Goal: Check status: Check status

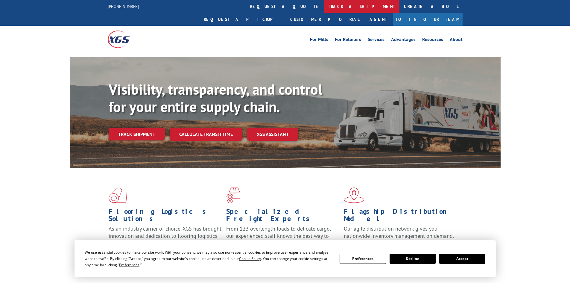
click at [100, 27] on div "[PHONE_NUMBER] request a quote track a shipment Create a BOL Request a pickup C…" at bounding box center [285, 26] width 570 height 53
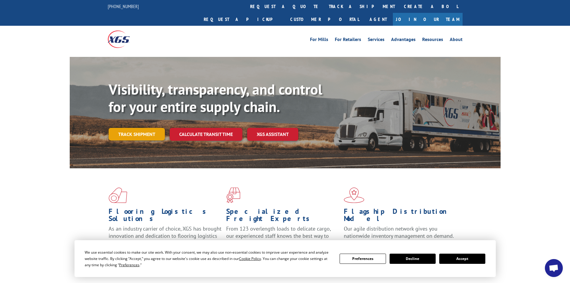
click at [144, 128] on link "Track shipment" at bounding box center [137, 134] width 56 height 13
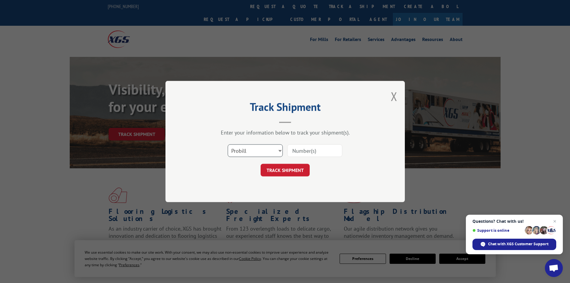
click at [264, 151] on select "Select category... Probill BOL PO" at bounding box center [255, 150] width 55 height 13
select select "bol"
click at [228, 144] on select "Select category... Probill BOL PO" at bounding box center [255, 150] width 55 height 13
click at [310, 151] on input at bounding box center [314, 150] width 55 height 13
paste input "0078175864"
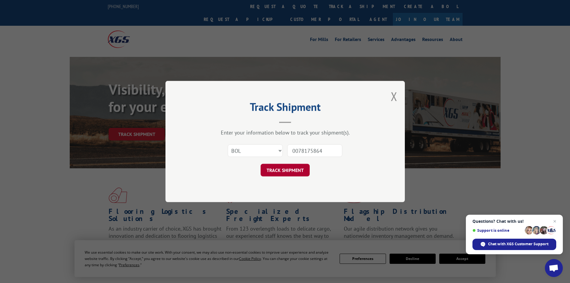
type input "0078175864"
click at [290, 175] on button "TRACK SHIPMENT" at bounding box center [284, 170] width 49 height 13
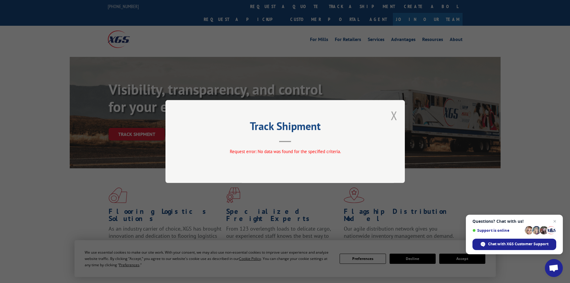
click at [393, 116] on button "Close modal" at bounding box center [394, 115] width 7 height 16
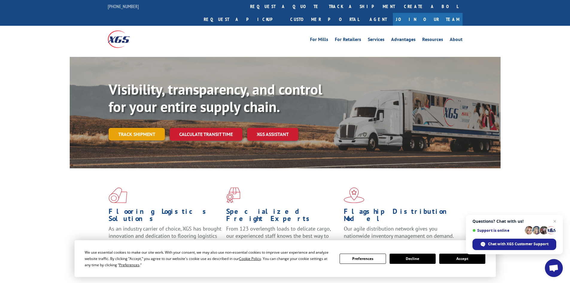
click at [130, 128] on link "Track shipment" at bounding box center [137, 134] width 56 height 13
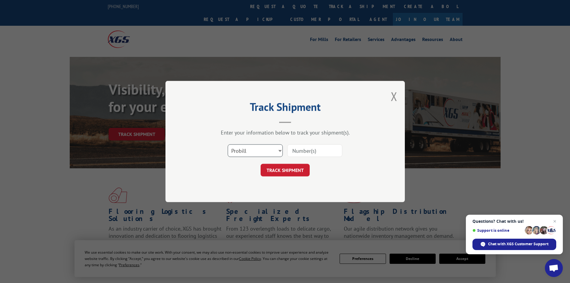
click at [249, 154] on select "Select category... Probill BOL PO" at bounding box center [255, 150] width 55 height 13
click at [221, 113] on h2 "Track Shipment" at bounding box center [284, 108] width 179 height 11
click at [317, 156] on input at bounding box center [314, 150] width 55 height 13
click at [316, 150] on input at bounding box center [314, 150] width 55 height 13
paste input "2846071"
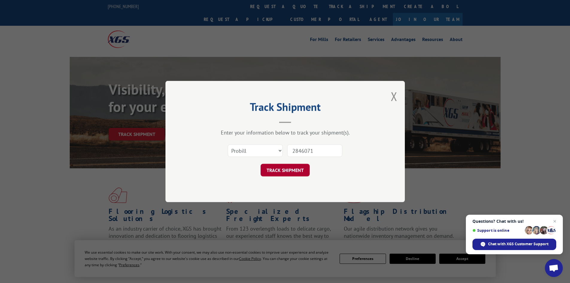
type input "2846071"
click at [296, 165] on button "TRACK SHIPMENT" at bounding box center [284, 170] width 49 height 13
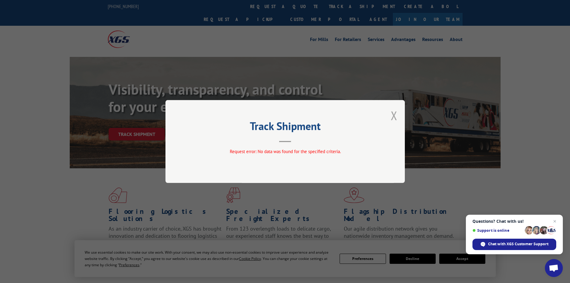
click at [392, 116] on button "Close modal" at bounding box center [394, 115] width 7 height 16
